Goal: Task Accomplishment & Management: Manage account settings

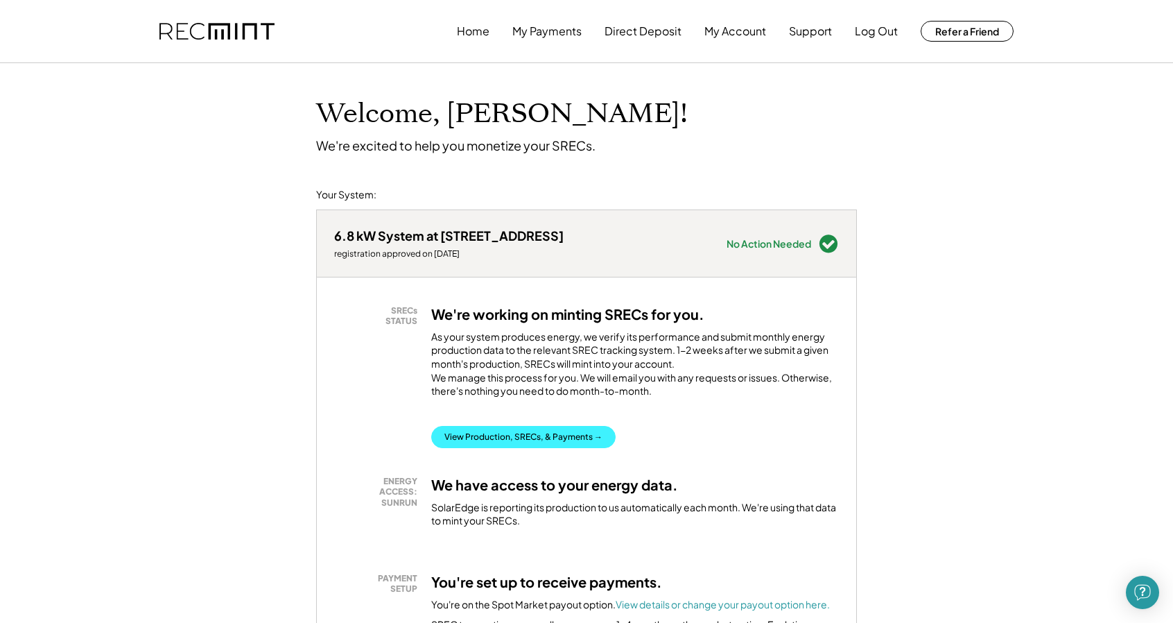
click at [544, 448] on button "View Production, SRECs, & Payments →" at bounding box center [523, 437] width 184 height 22
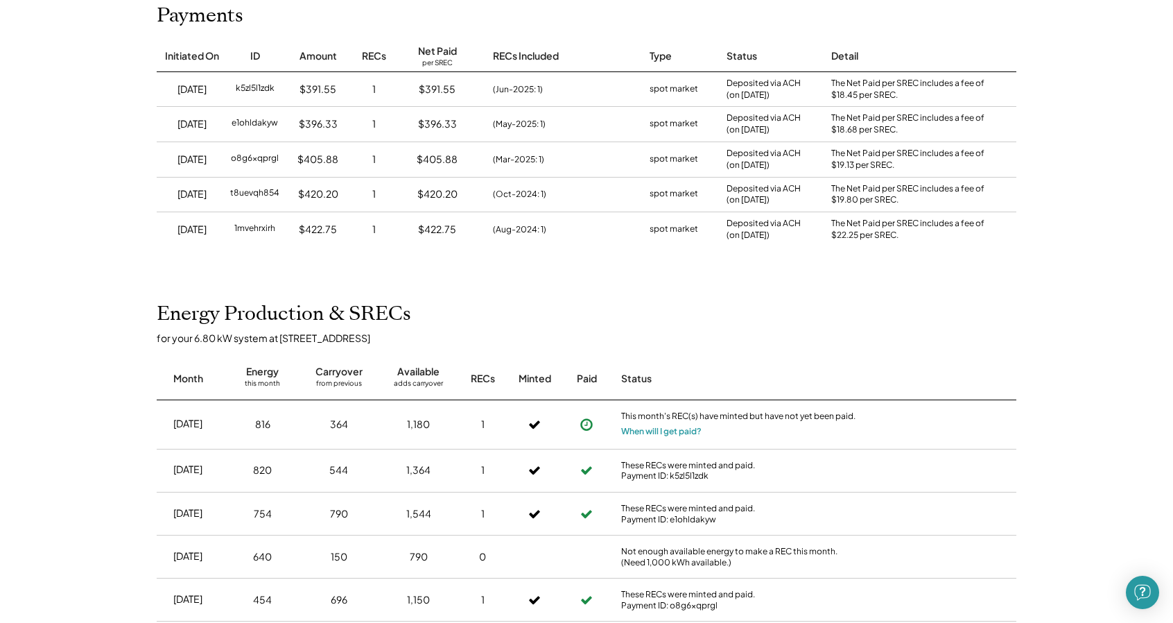
scroll to position [181, 0]
